Goal: Find specific page/section: Find specific page/section

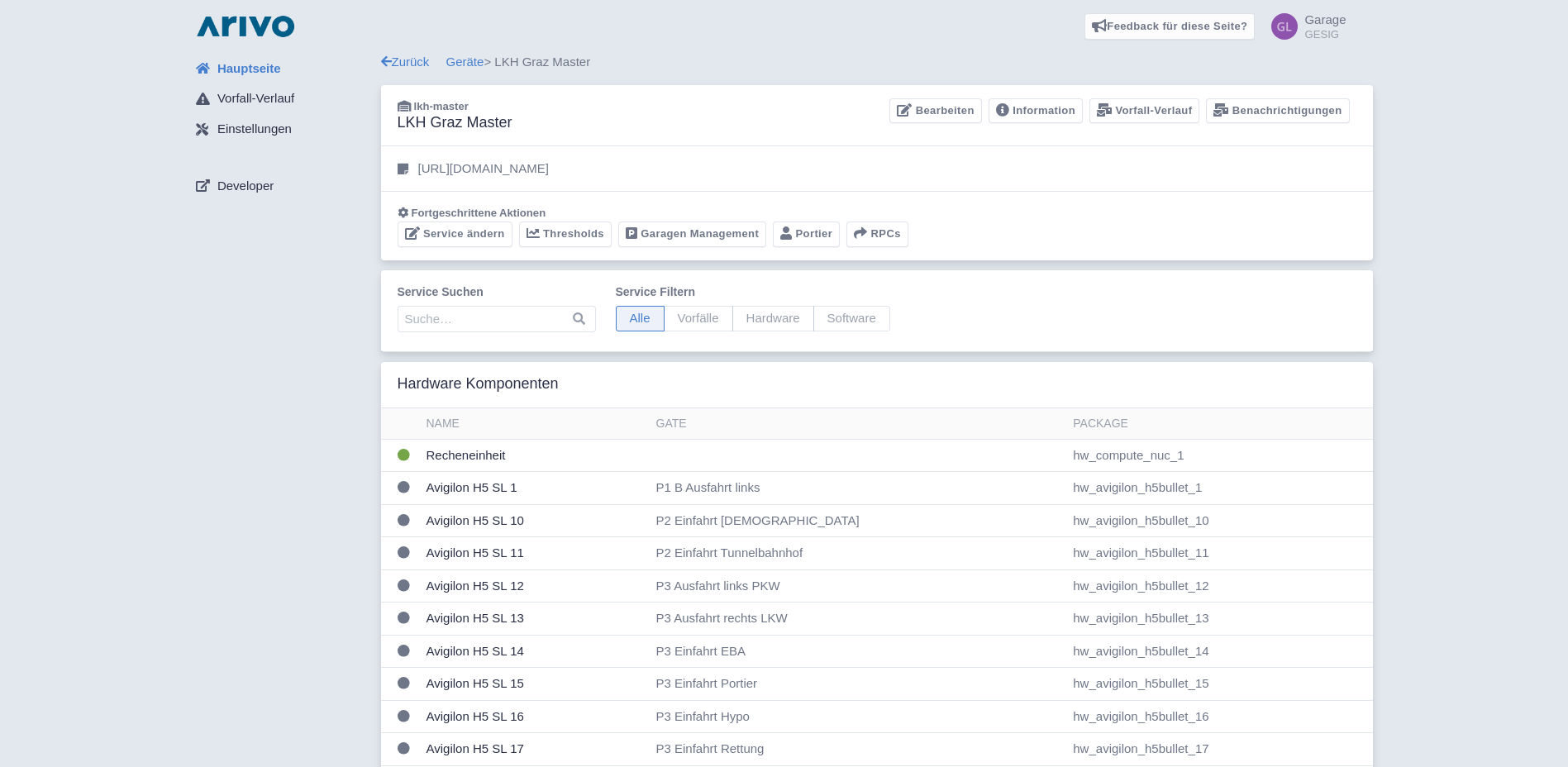
drag, startPoint x: 1490, startPoint y: 0, endPoint x: 128, endPoint y: 354, distance: 1407.3
click at [707, 227] on link "Garagen Management" at bounding box center [692, 234] width 148 height 26
click at [691, 236] on link "Garagen Management" at bounding box center [692, 234] width 148 height 26
